Goal: Contribute content: Add original content to the website for others to see

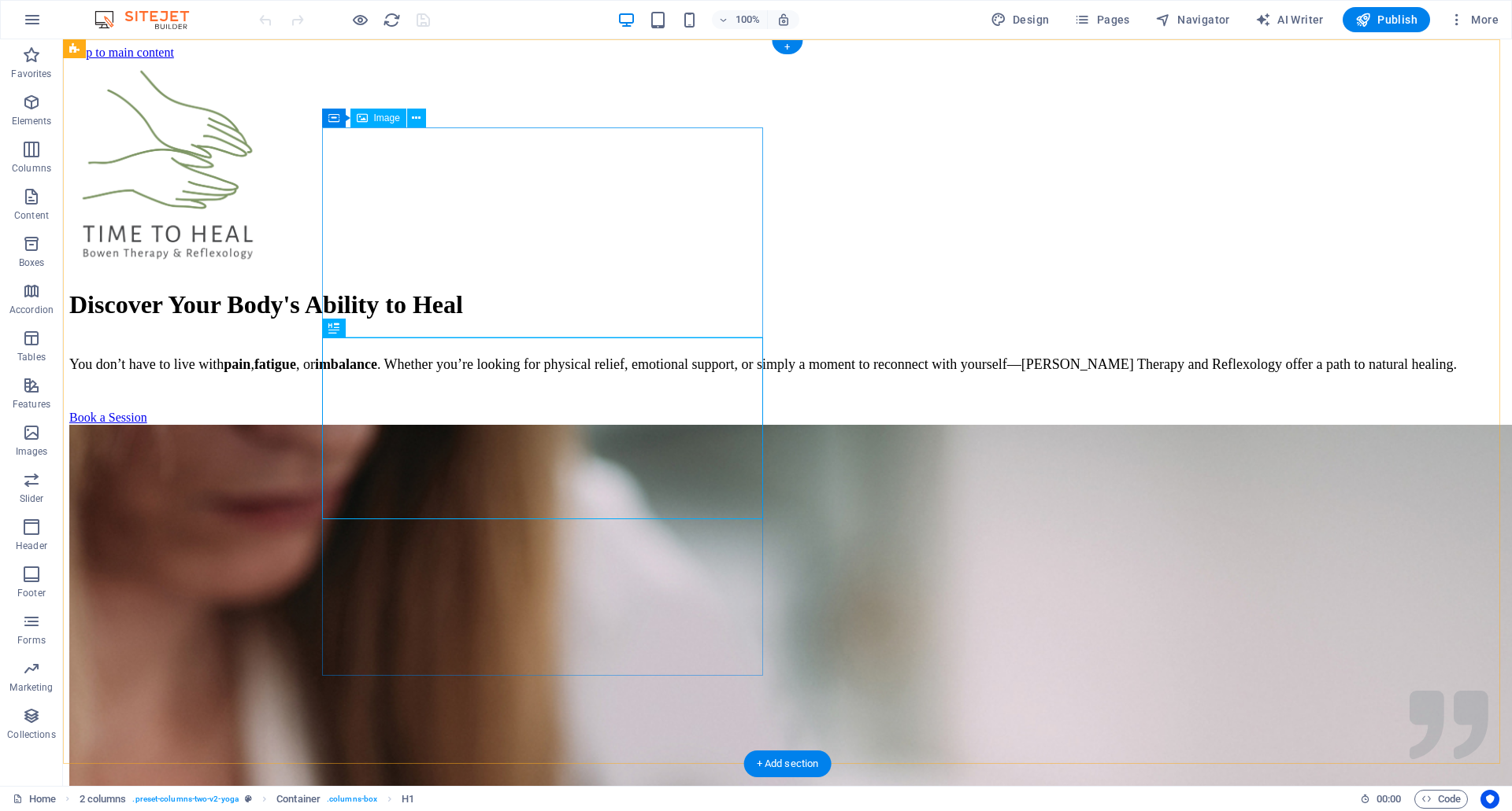
click at [437, 211] on figure at bounding box center [787, 166] width 1436 height 213
click at [467, 227] on figure at bounding box center [787, 166] width 1436 height 213
select select "px"
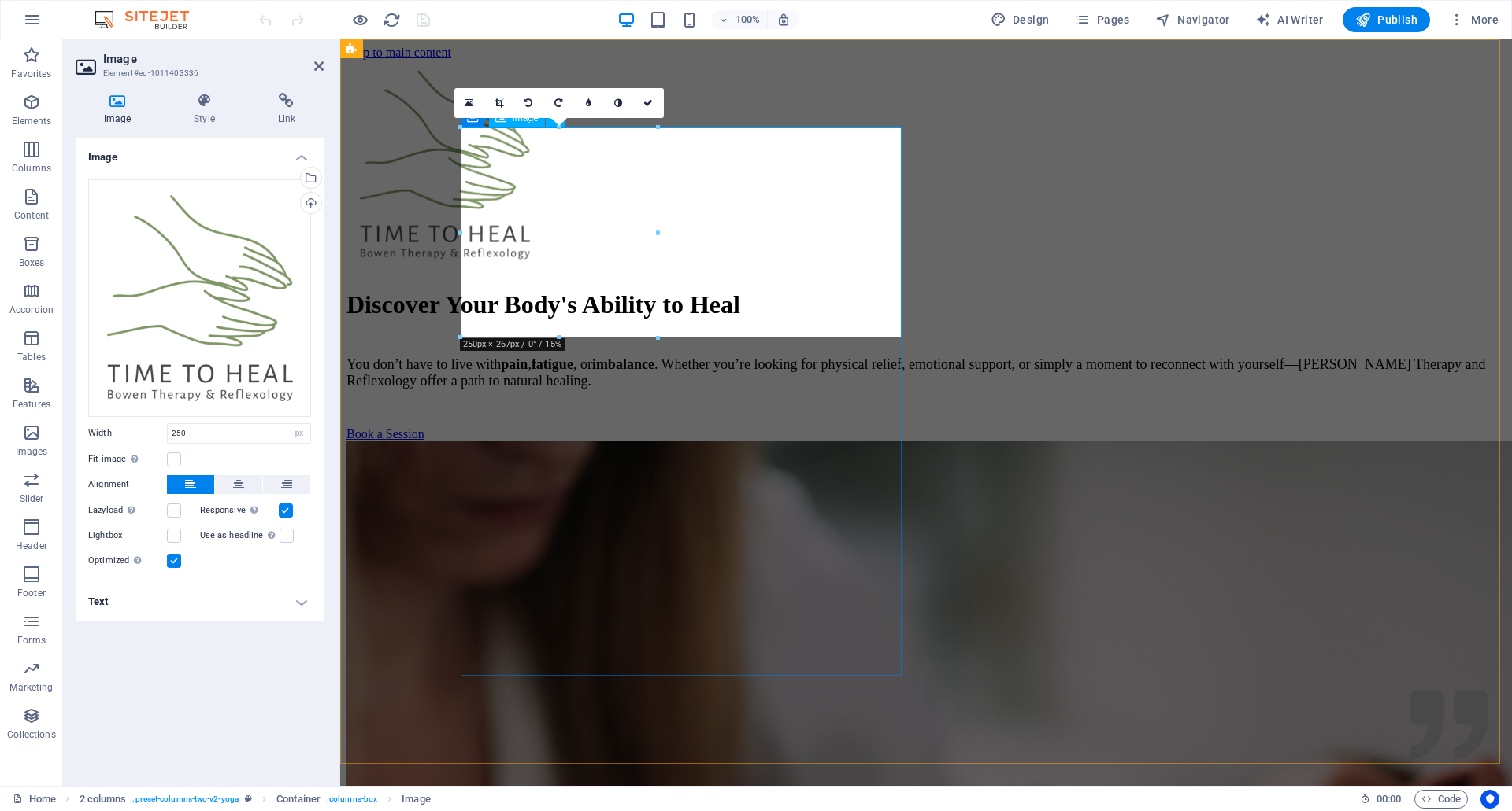
click at [592, 231] on figure at bounding box center [925, 166] width 1159 height 213
click at [204, 293] on div "Drag files here, click to choose files or select files from Files or our free s…" at bounding box center [199, 298] width 223 height 237
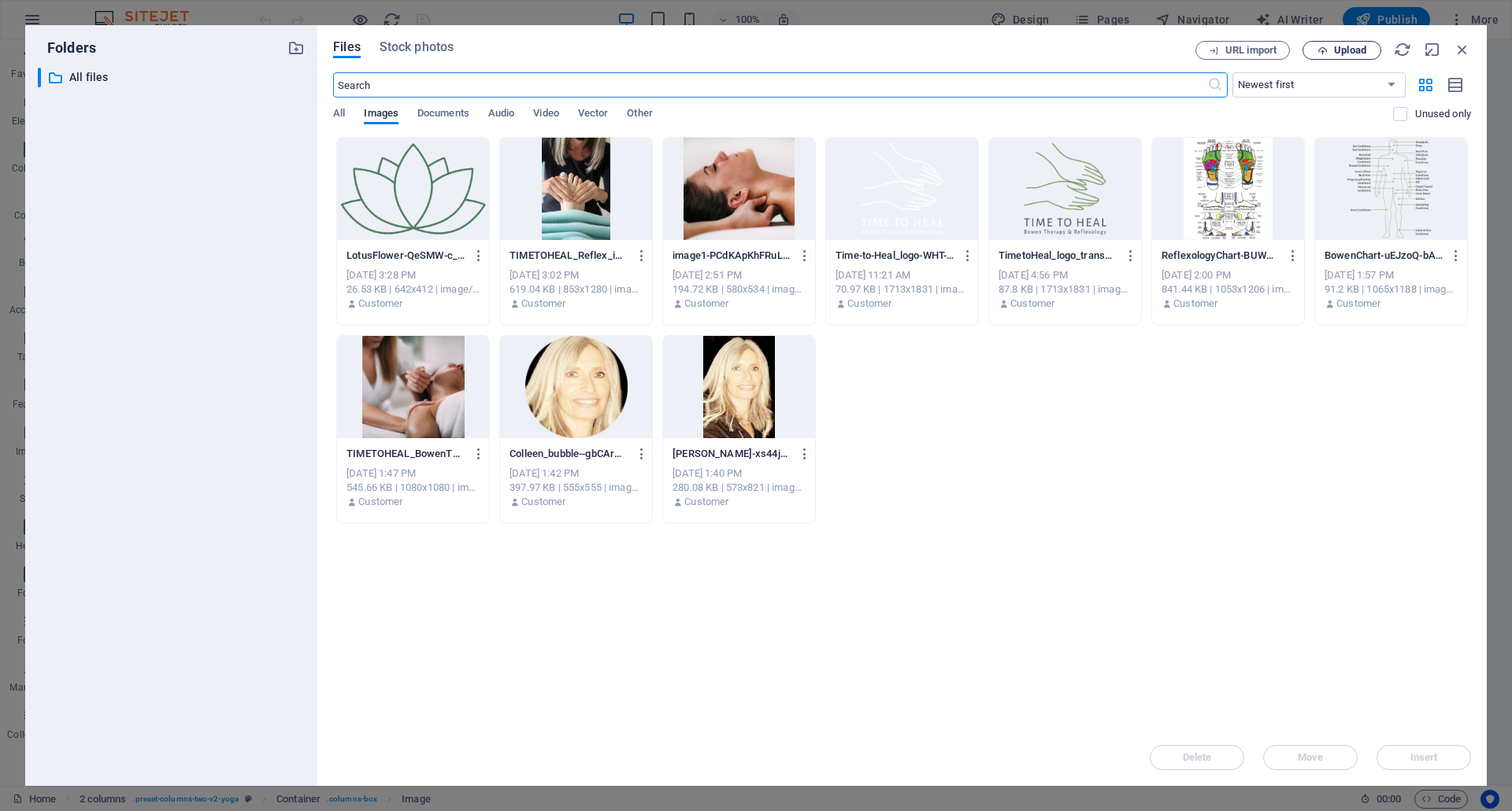
click at [1345, 55] on span "Upload" at bounding box center [1349, 50] width 32 height 10
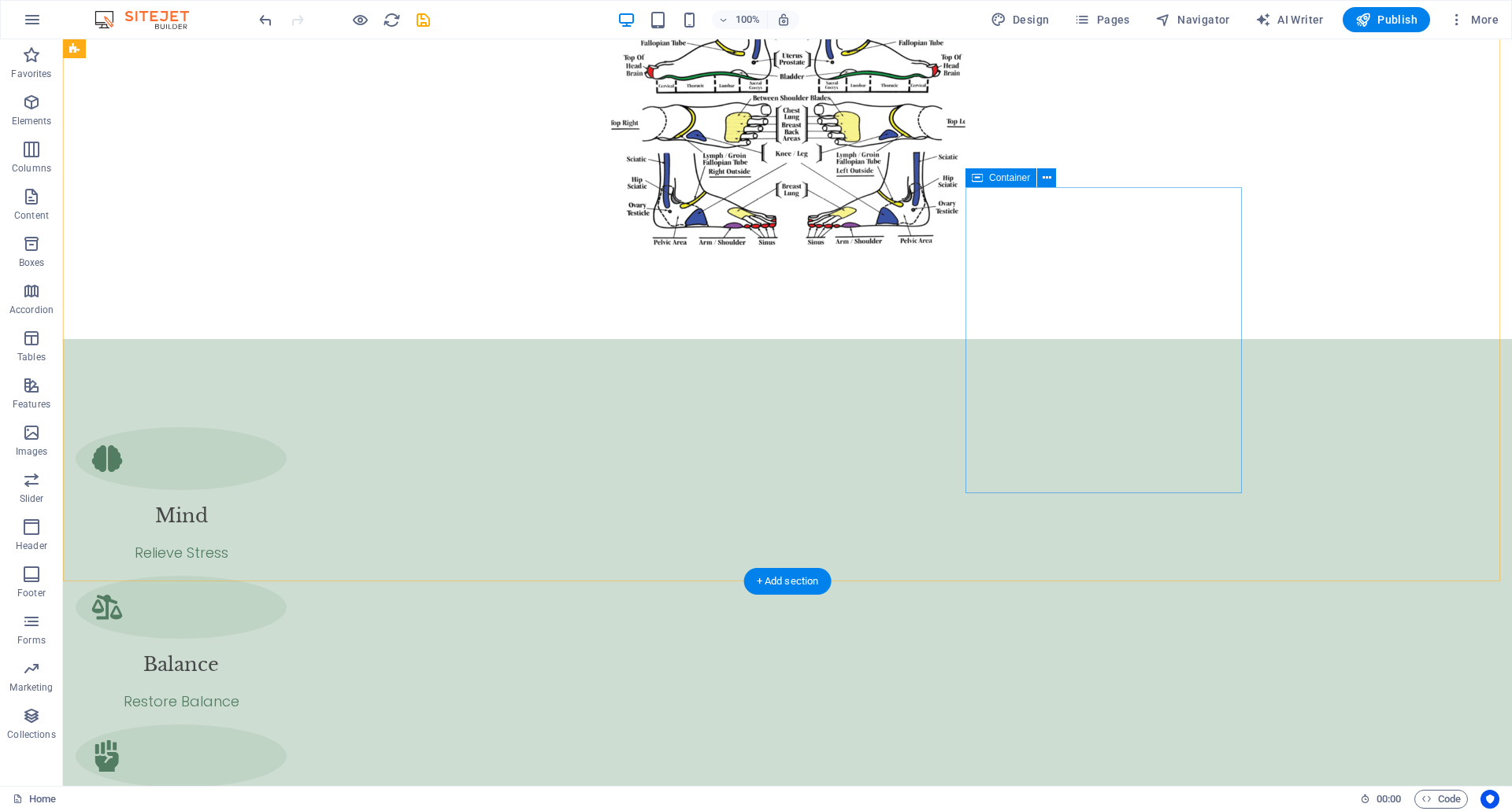
scroll to position [6096, 0]
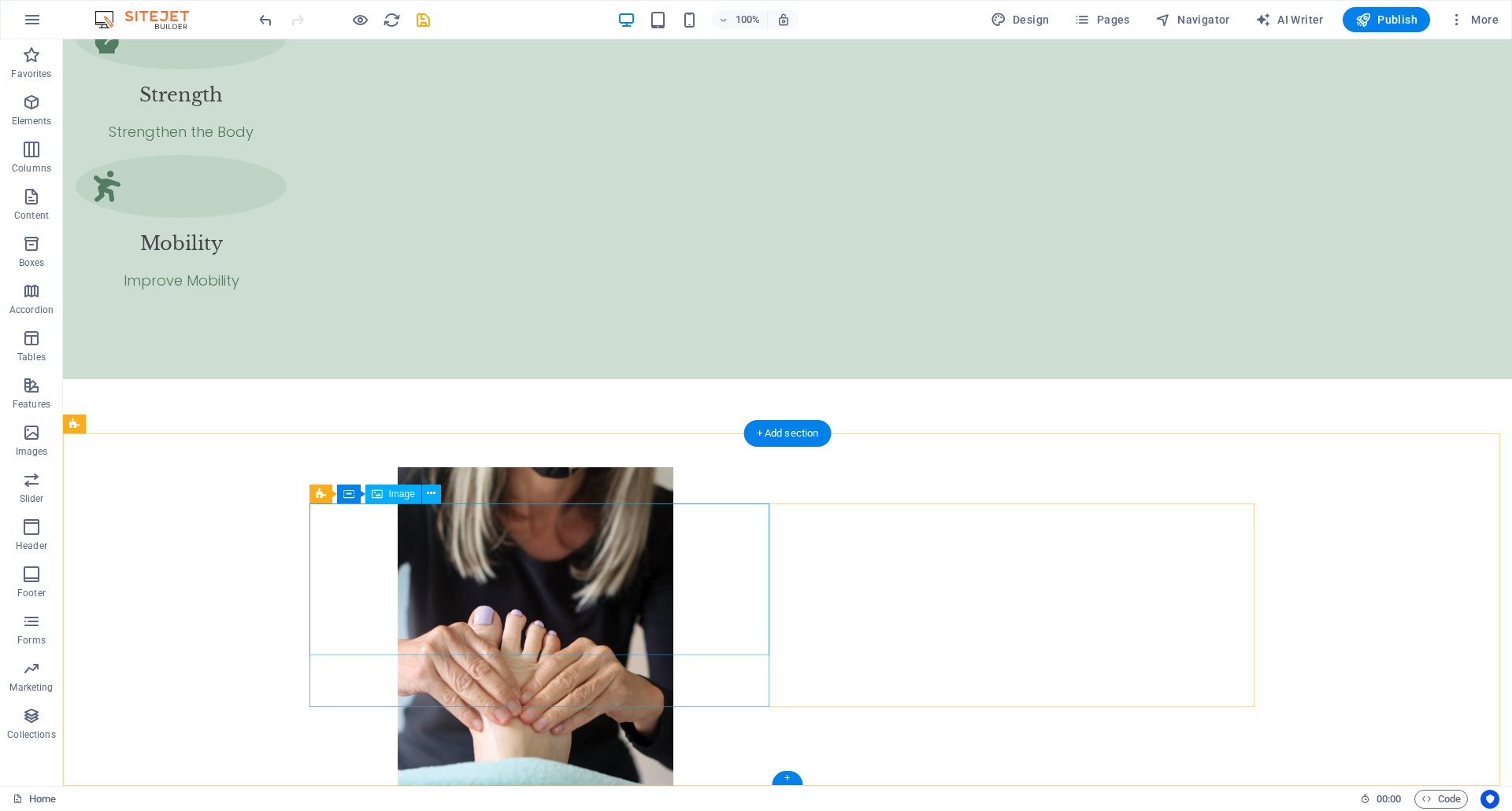
select select "px"
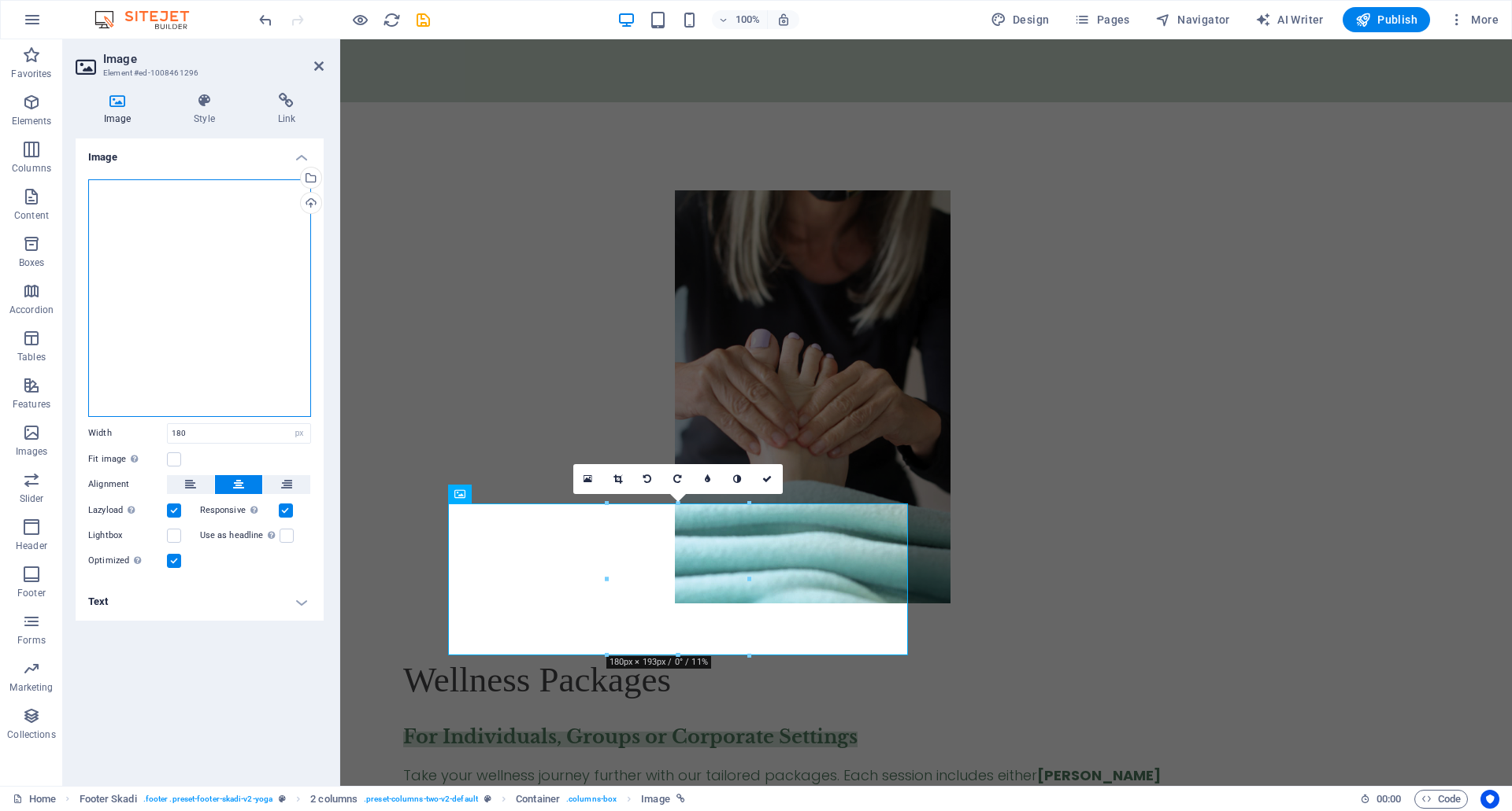
click at [174, 252] on div "Drag files here, click to choose files or select files from Files or our free s…" at bounding box center [199, 298] width 223 height 237
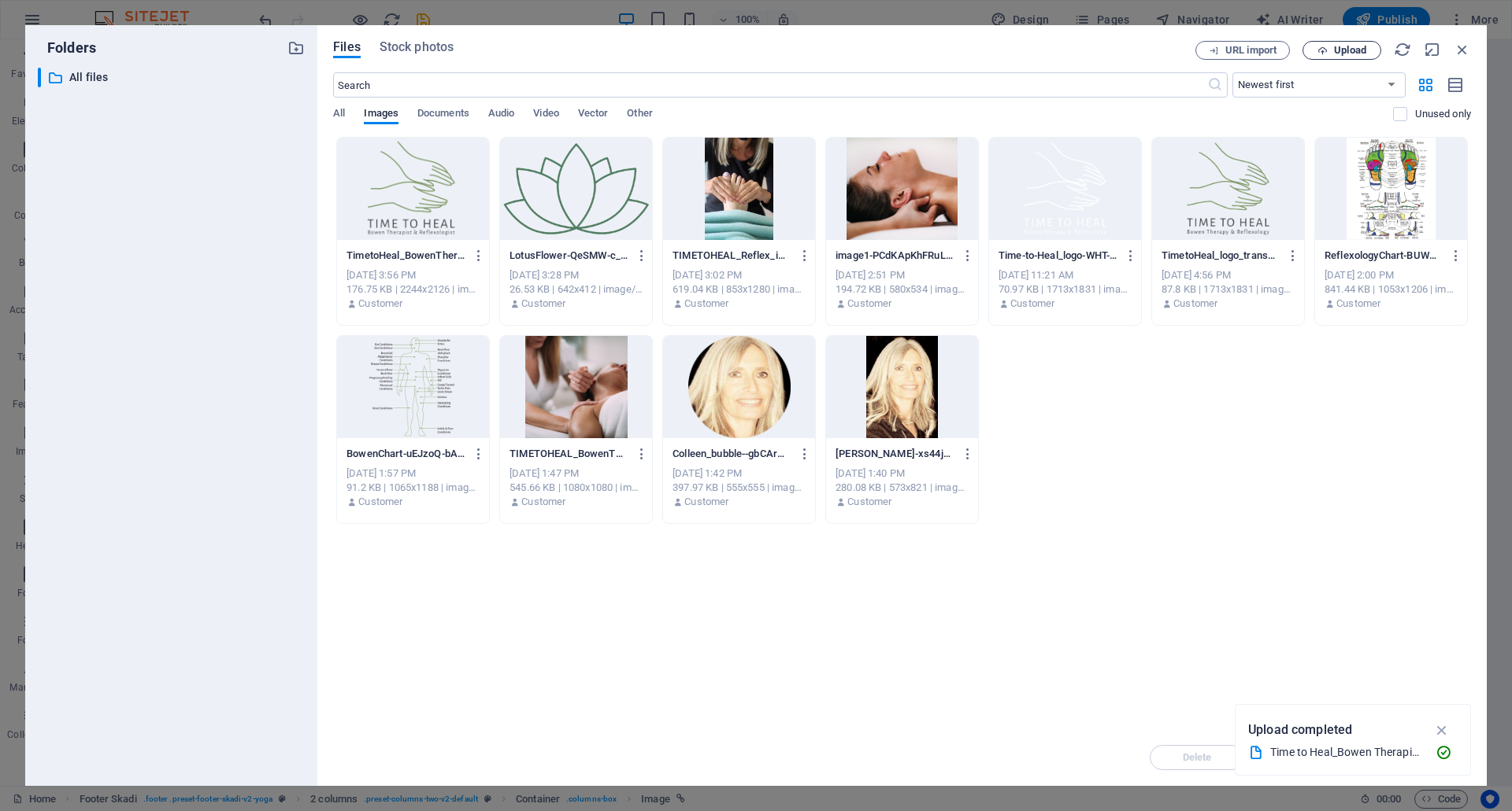
click at [1363, 48] on span "Upload" at bounding box center [1349, 50] width 32 height 10
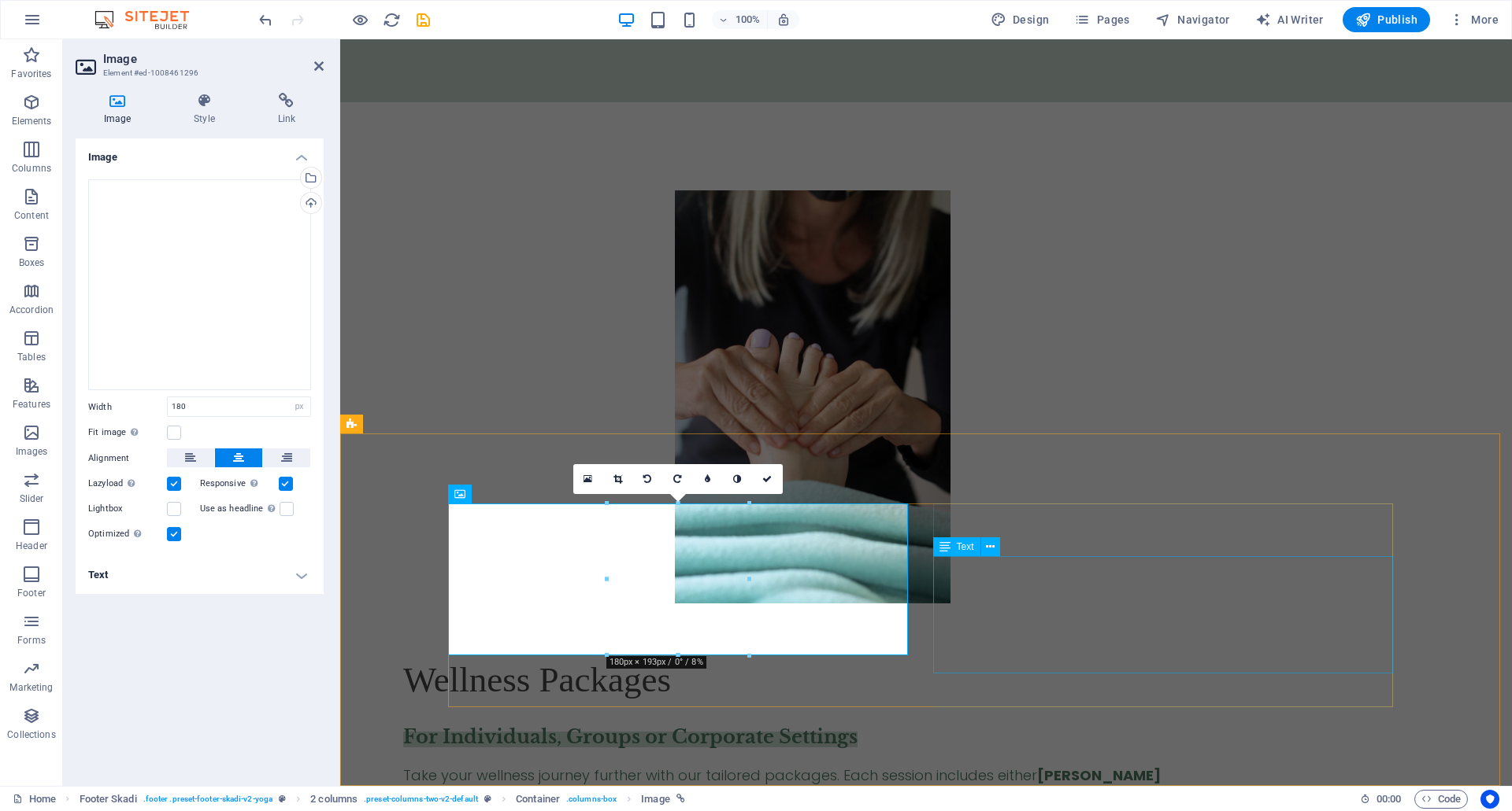
scroll to position [6078, 0]
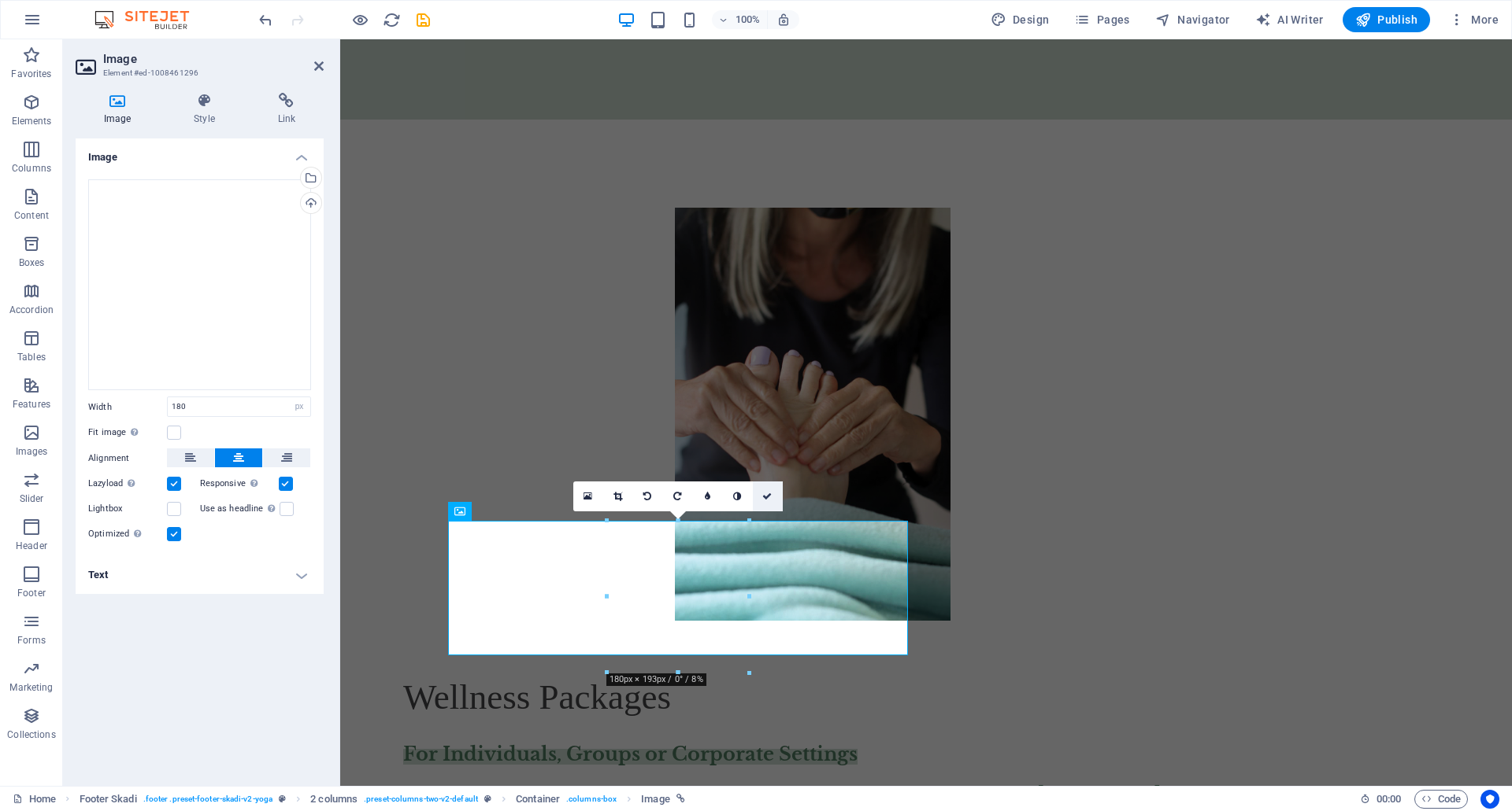
click at [763, 493] on icon at bounding box center [767, 497] width 10 height 10
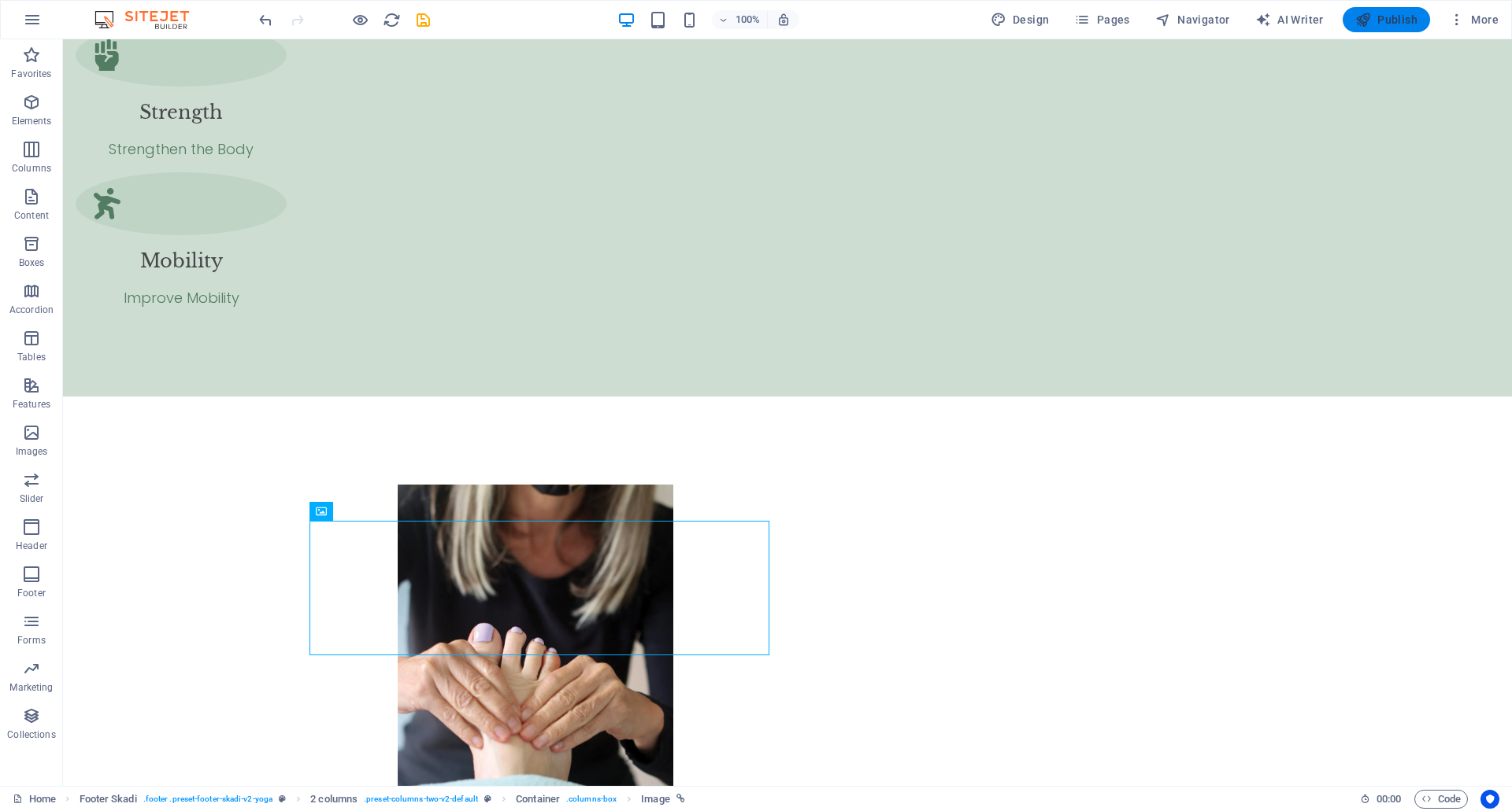
click at [1391, 12] on span "Publish" at bounding box center [1386, 19] width 62 height 15
